Goal: Entertainment & Leisure: Consume media (video, audio)

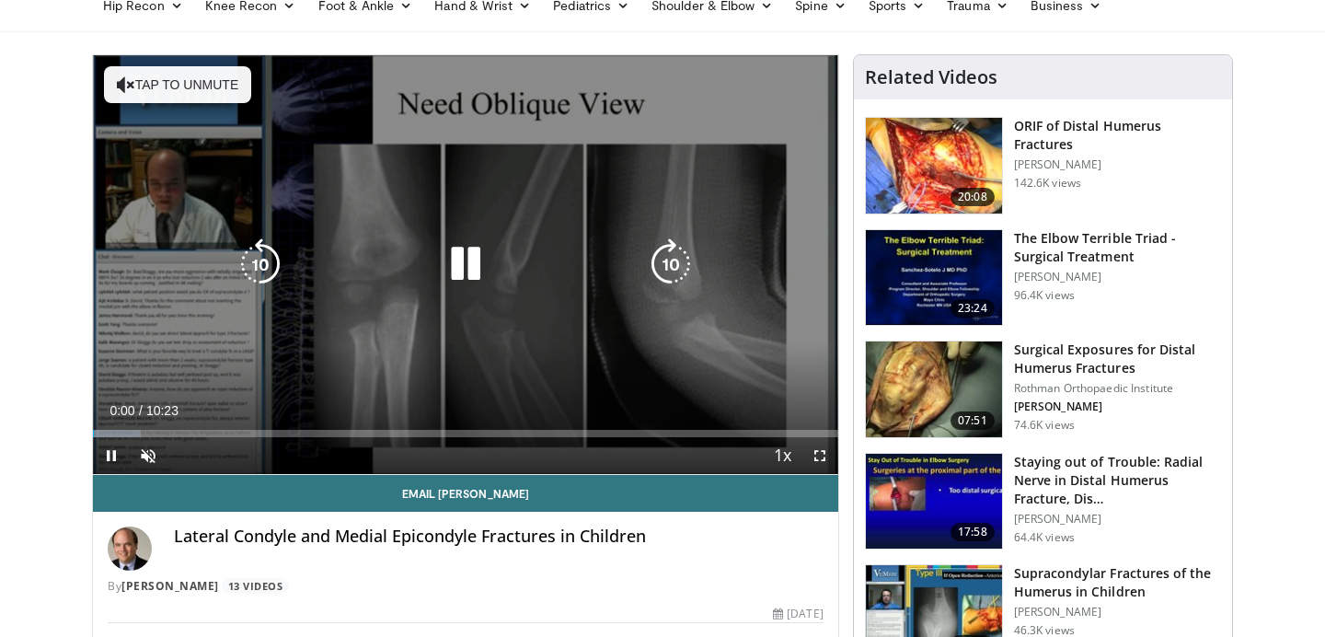
scroll to position [94, 0]
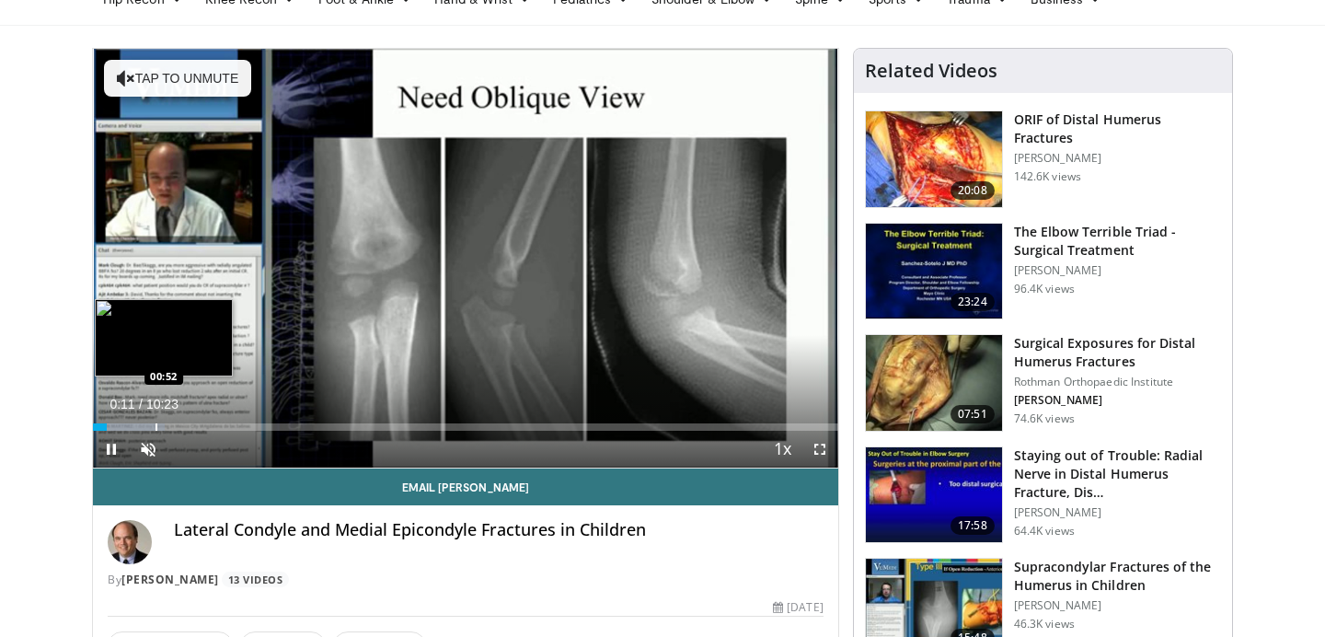
click at [156, 424] on div "Progress Bar" at bounding box center [157, 426] width 2 height 7
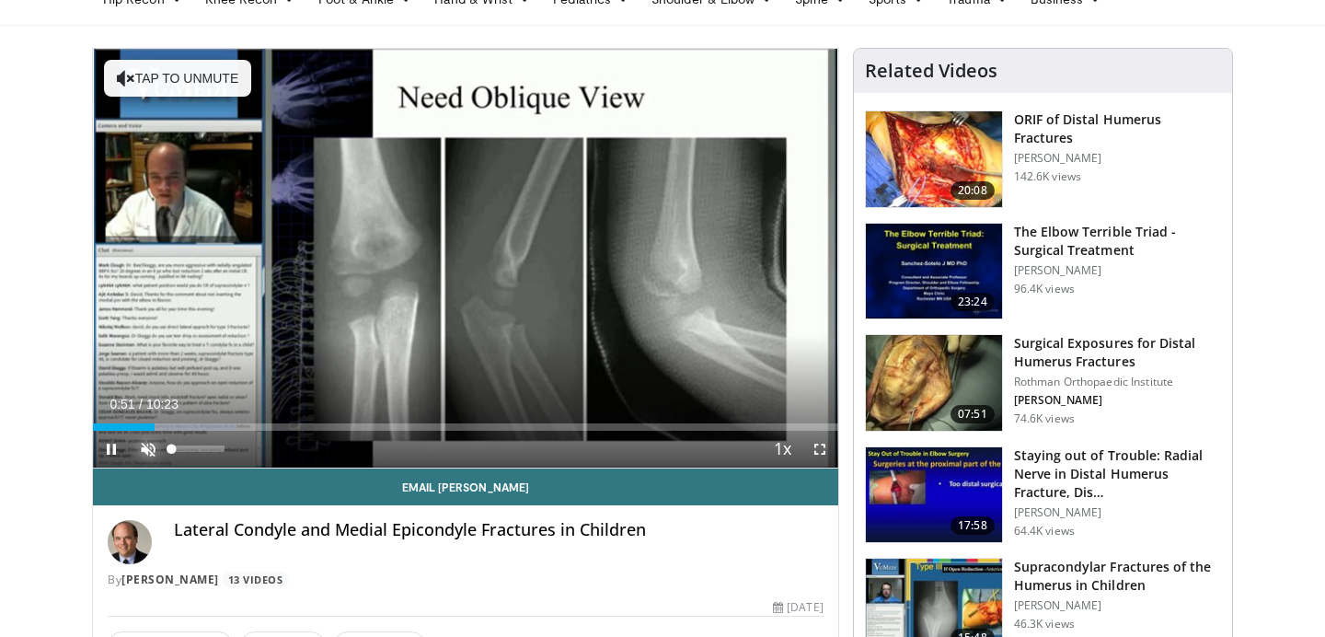
click at [150, 451] on span "Video Player" at bounding box center [148, 449] width 37 height 37
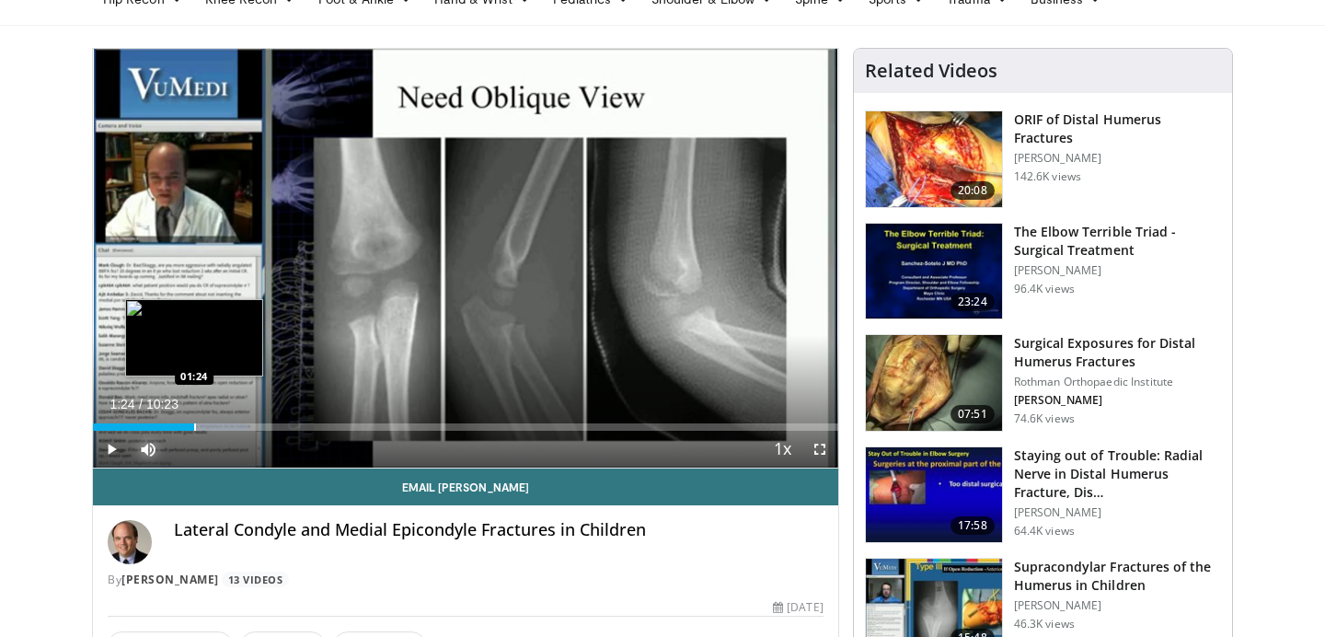
click at [194, 426] on div "Progress Bar" at bounding box center [195, 426] width 2 height 7
click at [227, 424] on div "Progress Bar" at bounding box center [228, 426] width 2 height 7
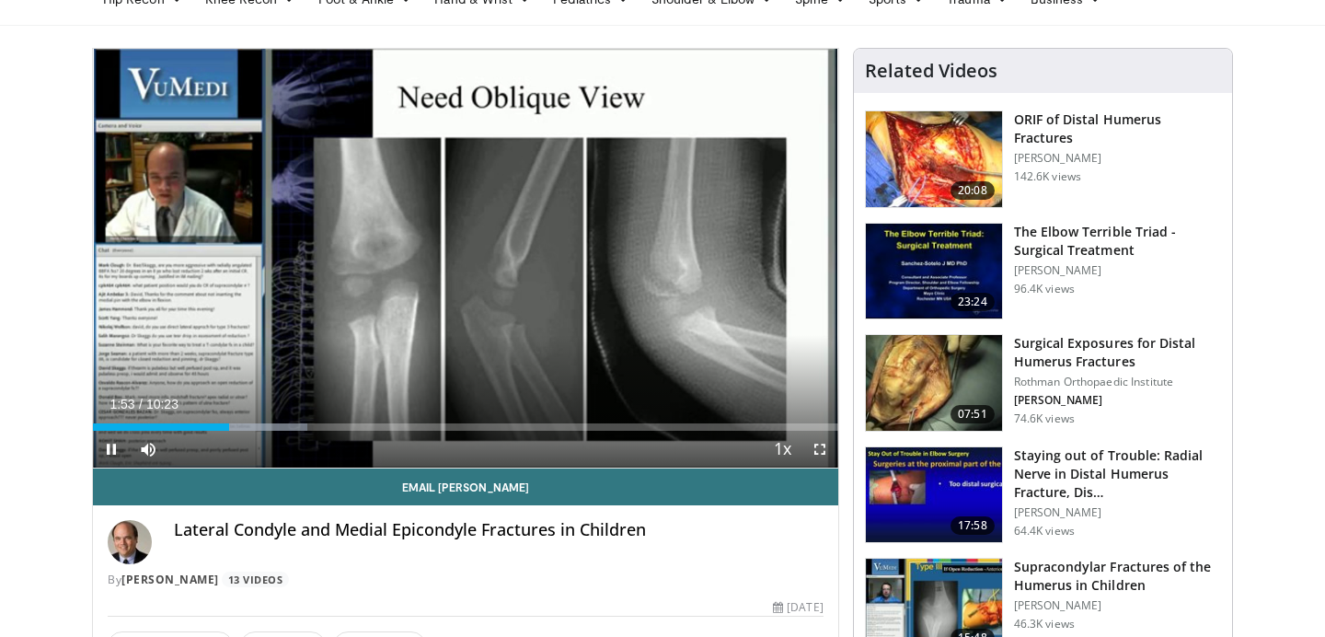
click at [251, 432] on div "Current Time 1:53 / Duration 10:23 Pause Skip Backward Skip Forward Mute 34% Lo…" at bounding box center [465, 449] width 745 height 37
click at [273, 433] on div "Current Time 1:54 / Duration 10:23 Pause Skip Backward Skip Forward Mute 34% Lo…" at bounding box center [465, 449] width 745 height 37
click at [288, 433] on div "Current Time 1:55 / Duration 10:23 Pause Skip Backward Skip Forward Mute 34% Lo…" at bounding box center [465, 449] width 745 height 37
click at [252, 431] on div "Current Time 1:56 / Duration 10:23 Pause Skip Backward Skip Forward Mute 34% Lo…" at bounding box center [465, 449] width 745 height 37
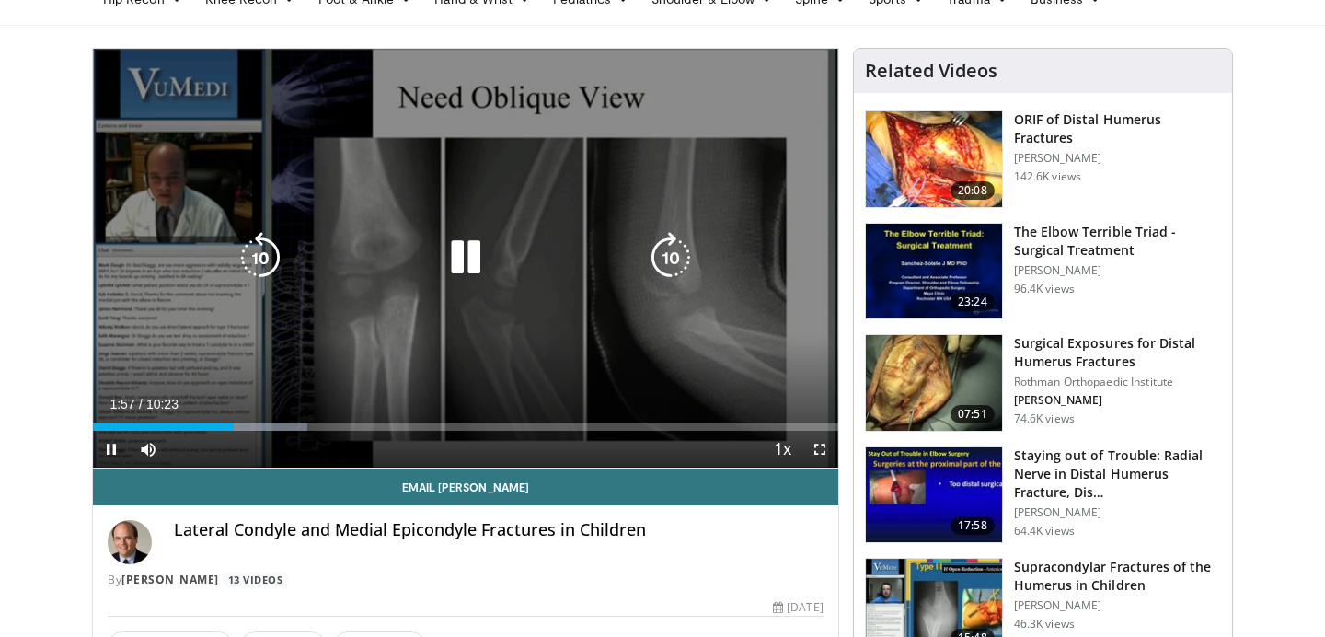
click at [236, 417] on div "Loaded : 28.83% 01:57 02:08" at bounding box center [465, 421] width 745 height 17
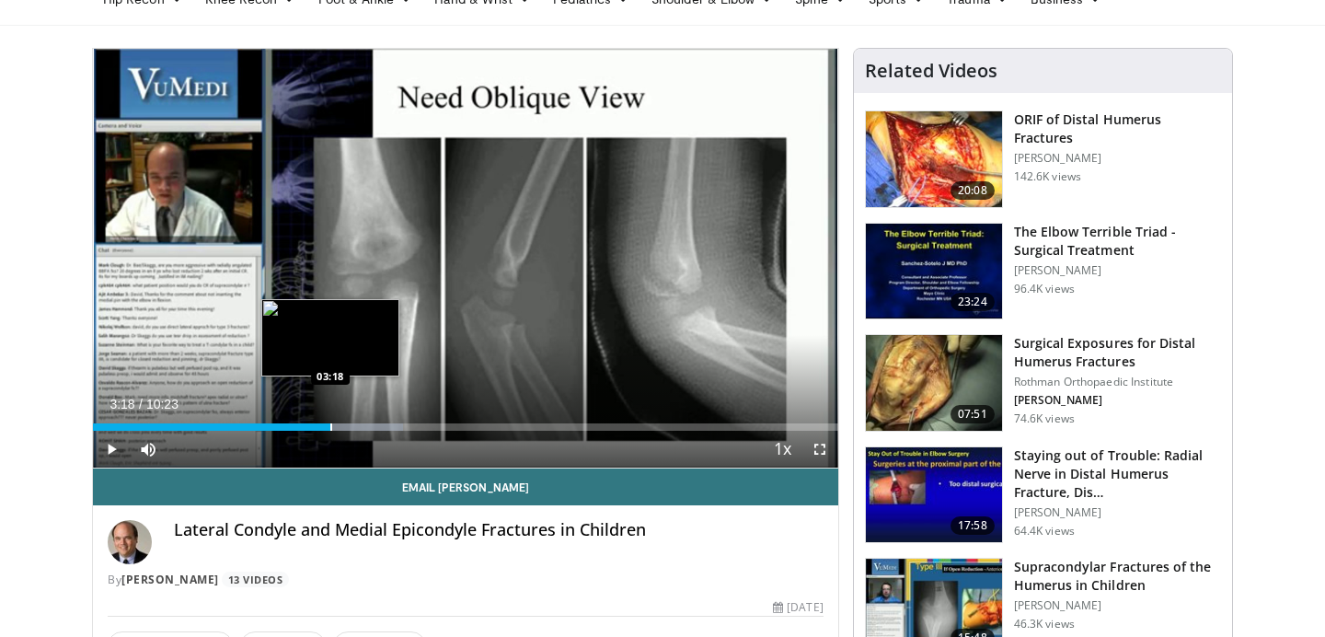
drag, startPoint x: 254, startPoint y: 426, endPoint x: 328, endPoint y: 424, distance: 73.6
click at [328, 424] on div "Loaded : 41.65% 03:18 03:18" at bounding box center [465, 426] width 745 height 7
click at [328, 424] on div "03:17" at bounding box center [211, 426] width 236 height 7
drag, startPoint x: 328, startPoint y: 424, endPoint x: 360, endPoint y: 428, distance: 32.4
click at [360, 428] on div "Loaded : 46.46% 03:43 03:43" at bounding box center [465, 426] width 745 height 7
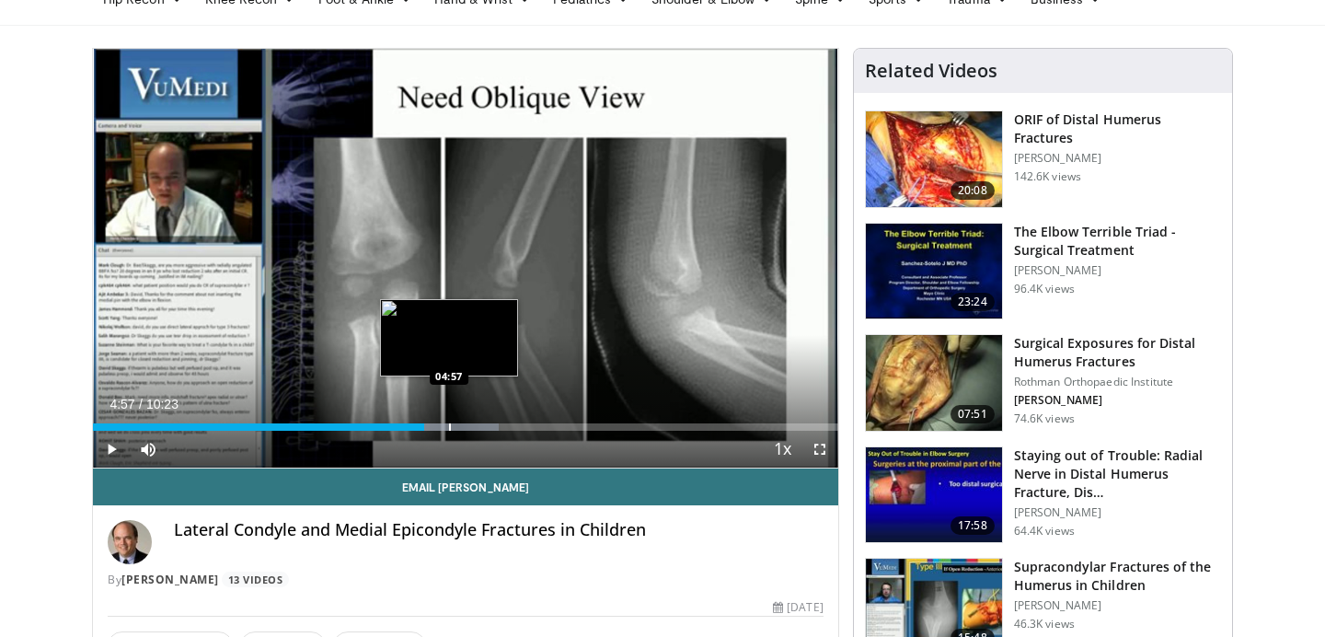
click at [449, 429] on div "Progress Bar" at bounding box center [450, 426] width 2 height 7
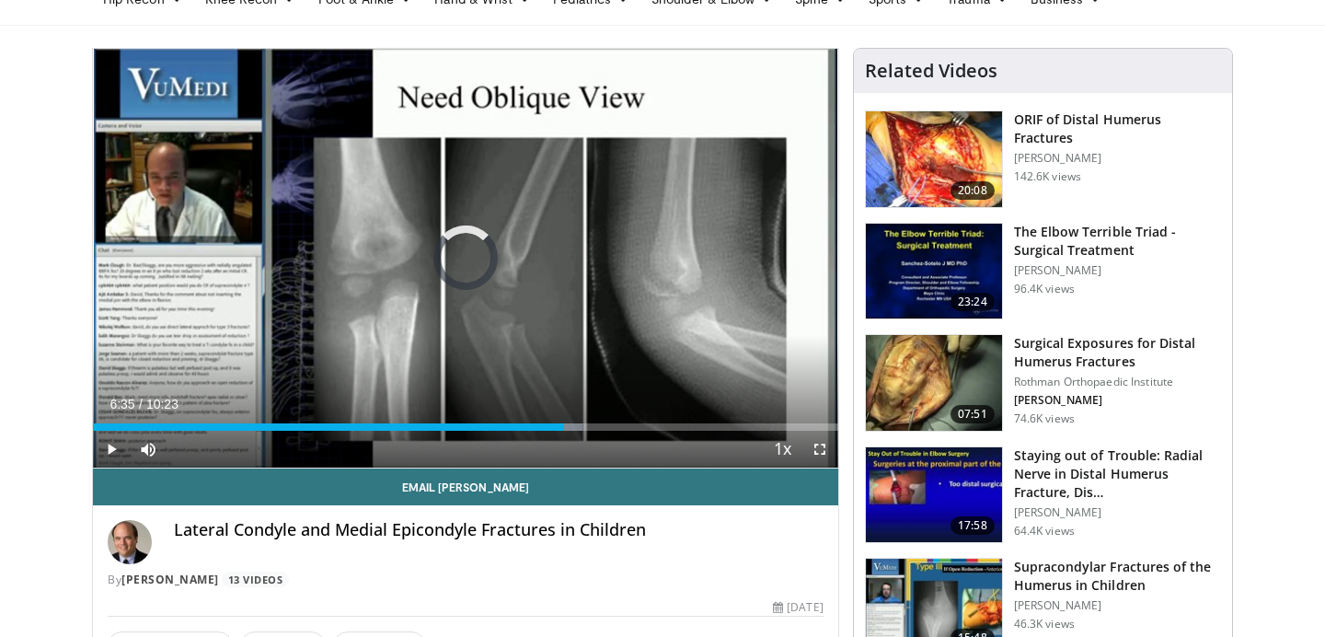
drag, startPoint x: 467, startPoint y: 428, endPoint x: 571, endPoint y: 438, distance: 104.5
click at [570, 438] on div "Current Time 6:35 / Duration 10:23 Play Skip Backward Skip Forward Mute 34% Loa…" at bounding box center [465, 449] width 745 height 37
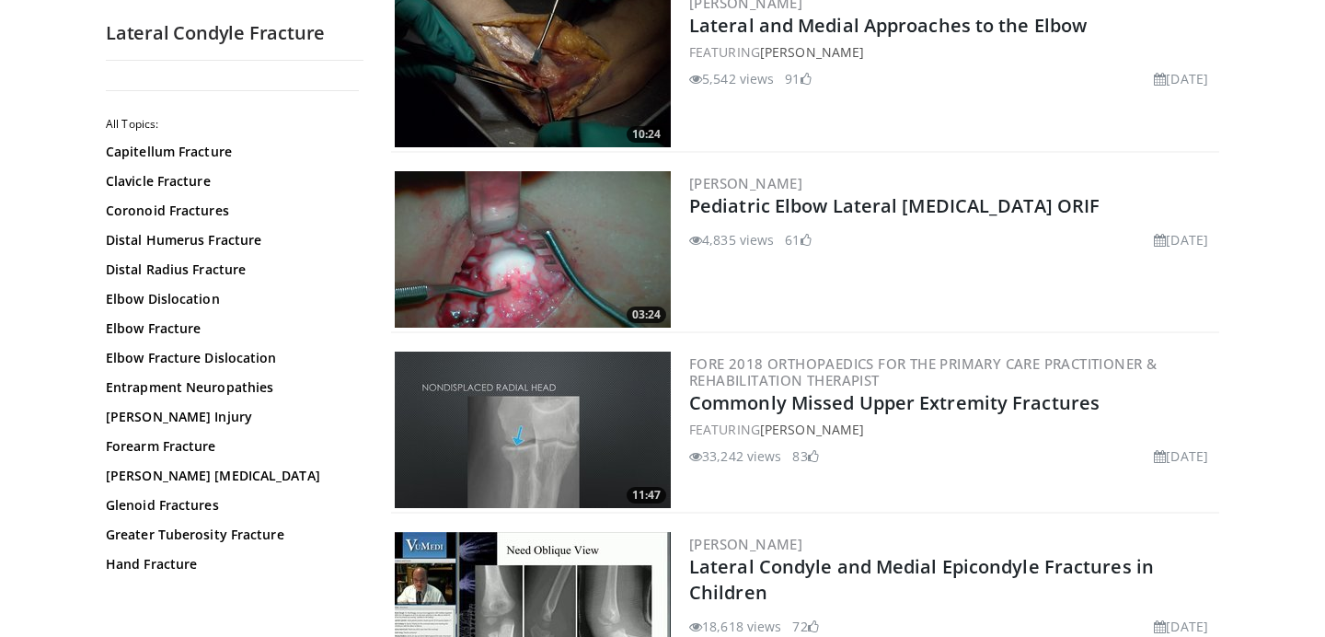
scroll to position [136, 0]
